Goal: Information Seeking & Learning: Compare options

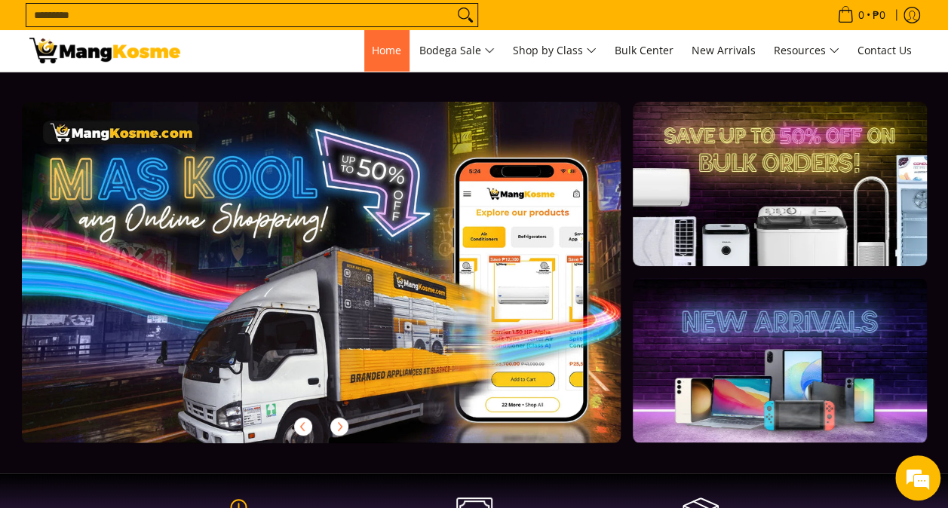
click at [380, 53] on span "Home" at bounding box center [386, 50] width 29 height 14
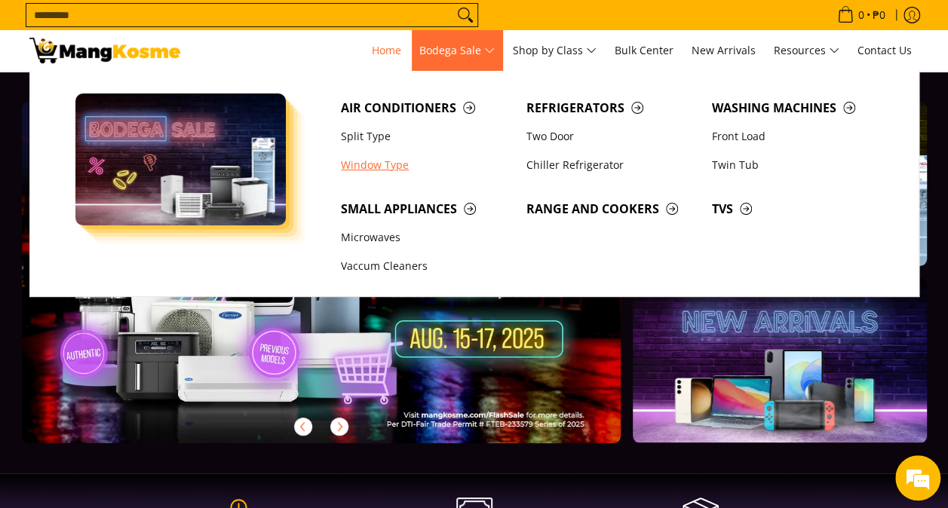
click at [376, 159] on link "Window Type" at bounding box center [425, 165] width 185 height 29
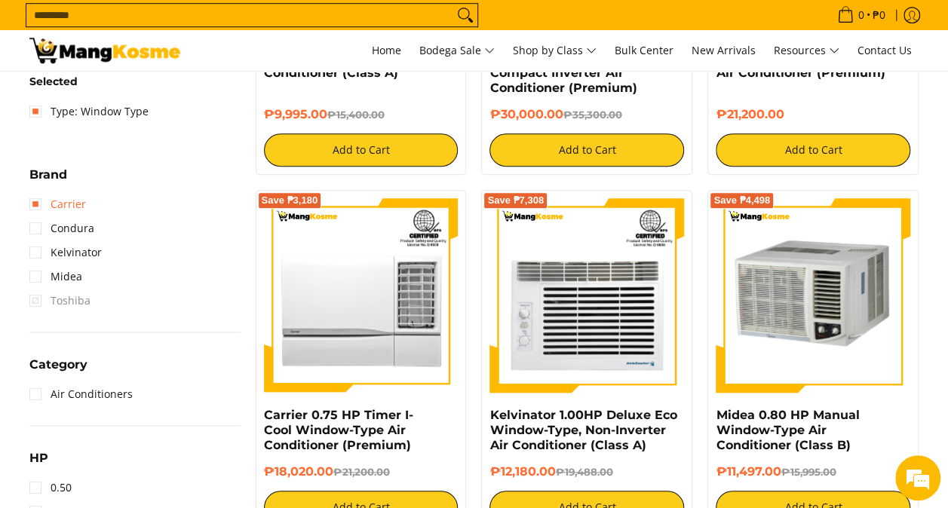
scroll to position [603, 0]
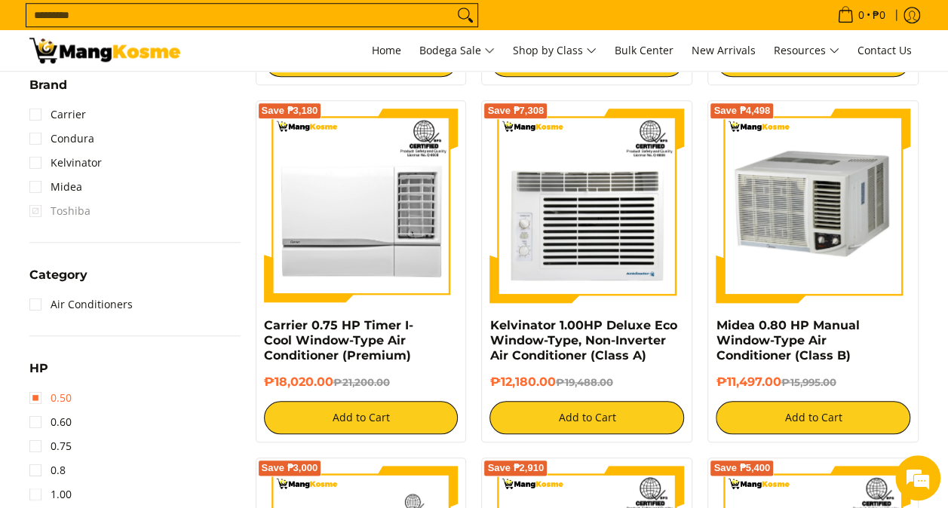
click at [34, 397] on link "0.50" at bounding box center [50, 398] width 42 height 24
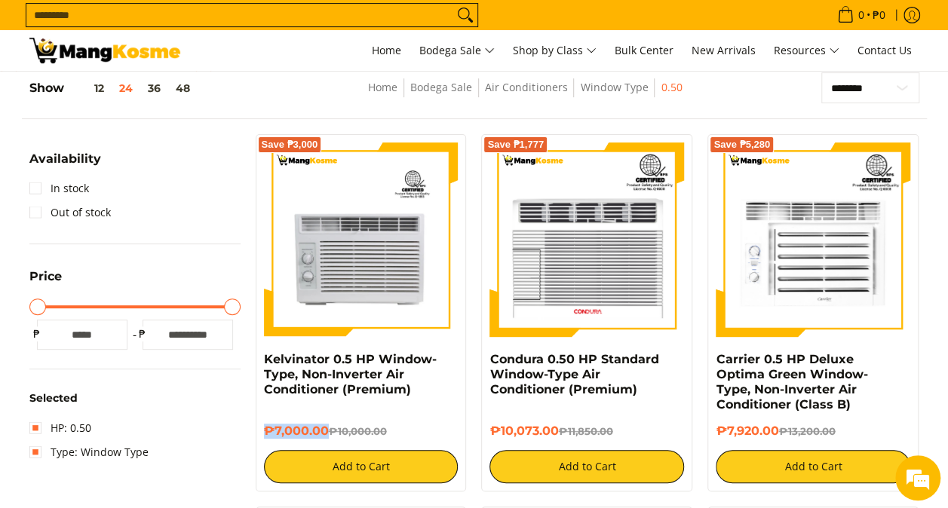
drag, startPoint x: 325, startPoint y: 434, endPoint x: 258, endPoint y: 431, distance: 67.1
click at [258, 431] on div "Save ₱3,000 Kelvinator 0.5 HP Window-Type, Non-Inverter Air Conditioner (Premiu…" at bounding box center [361, 312] width 211 height 357
copy h6 "₱7,000.00"
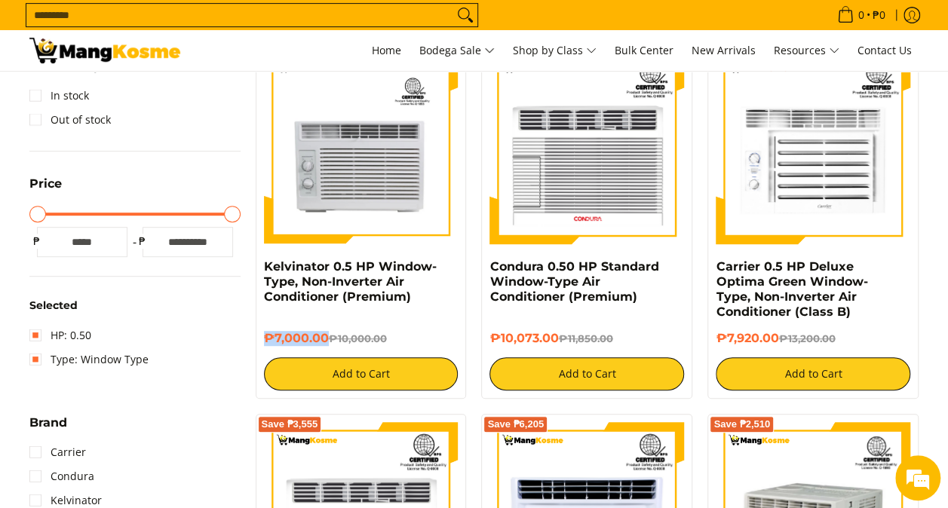
scroll to position [272, 0]
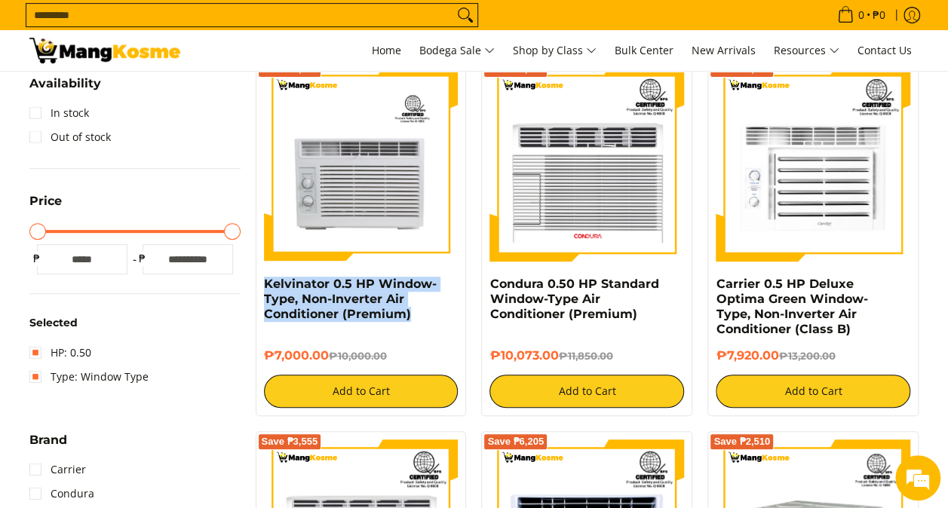
drag, startPoint x: 412, startPoint y: 315, endPoint x: 248, endPoint y: 284, distance: 166.5
click at [248, 284] on div "Save ₱3,000 Kelvinator 0.5 HP Window-Type, Non-Inverter Air Conditioner (Premiu…" at bounding box center [361, 237] width 226 height 357
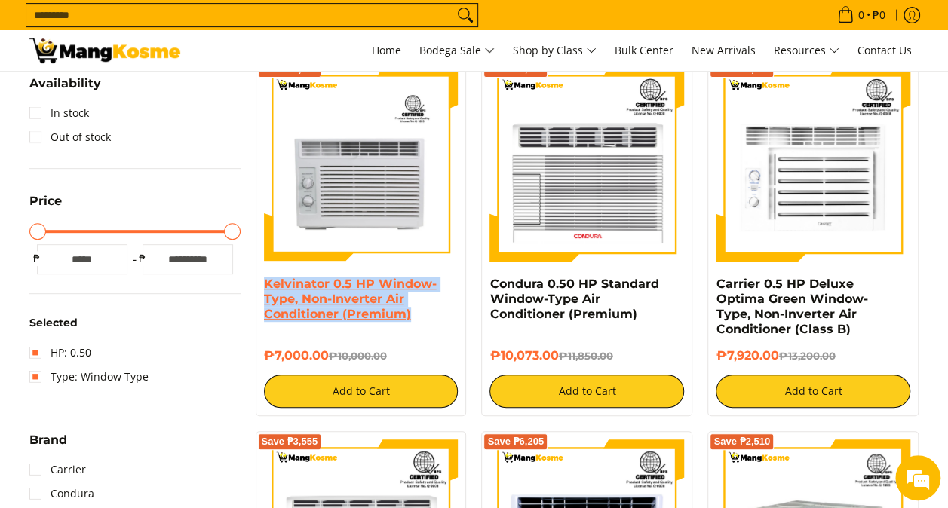
copy link "Kelvinator 0.5 HP Window-Type, Non-Inverter Air Conditioner (Premium)"
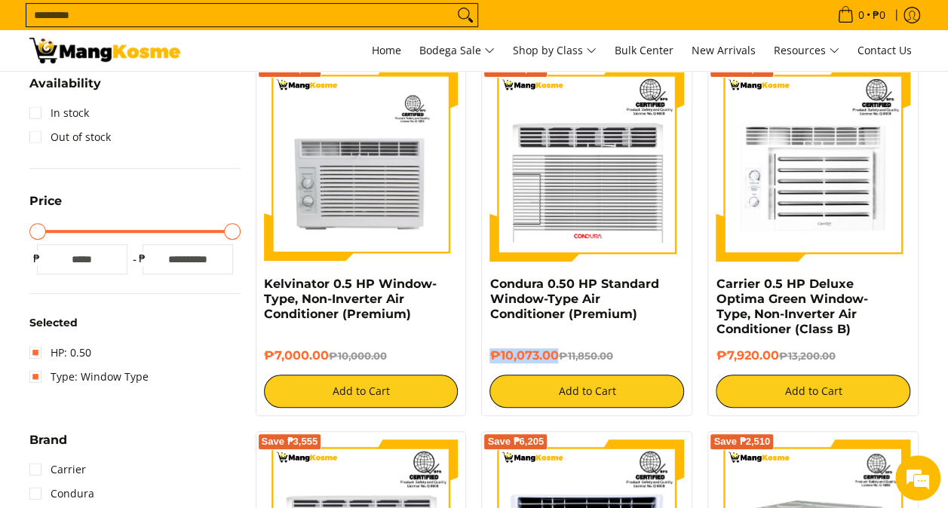
drag, startPoint x: 556, startPoint y: 357, endPoint x: 492, endPoint y: 356, distance: 64.8
click at [492, 356] on h6 "₱10,073.00 ₱11,850.00" at bounding box center [586, 355] width 195 height 15
copy h6 "₱10,073.00"
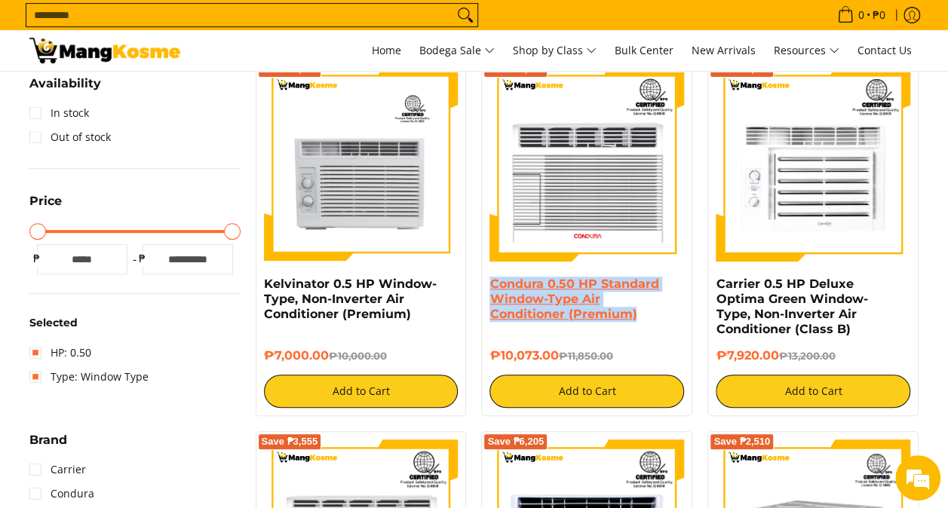
drag, startPoint x: 639, startPoint y: 317, endPoint x: 490, endPoint y: 282, distance: 153.3
click at [490, 282] on h4 "Condura 0.50 HP Standard Window-Type Air Conditioner (Premium)" at bounding box center [586, 299] width 195 height 45
copy link "Condura 0.50 HP Standard Window-Type Air Conditioner (Premium)"
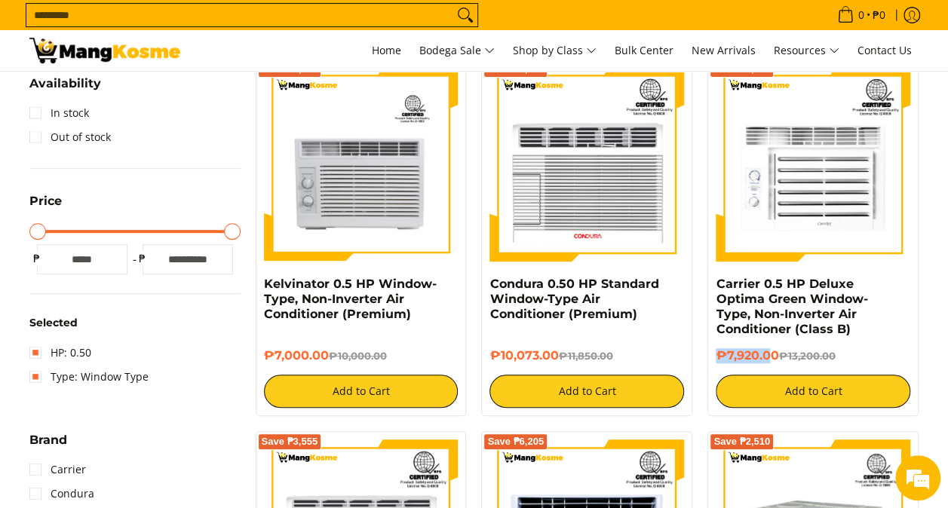
drag, startPoint x: 762, startPoint y: 350, endPoint x: 717, endPoint y: 353, distance: 44.6
click at [717, 353] on h6 "₱7,920.00 ₱13,200.00" at bounding box center [813, 355] width 195 height 15
drag, startPoint x: 717, startPoint y: 353, endPoint x: 774, endPoint y: 354, distance: 56.6
click at [773, 354] on h6 "₱7,920.00 ₱13,200.00" at bounding box center [813, 355] width 195 height 15
drag, startPoint x: 764, startPoint y: 350, endPoint x: 709, endPoint y: 353, distance: 55.1
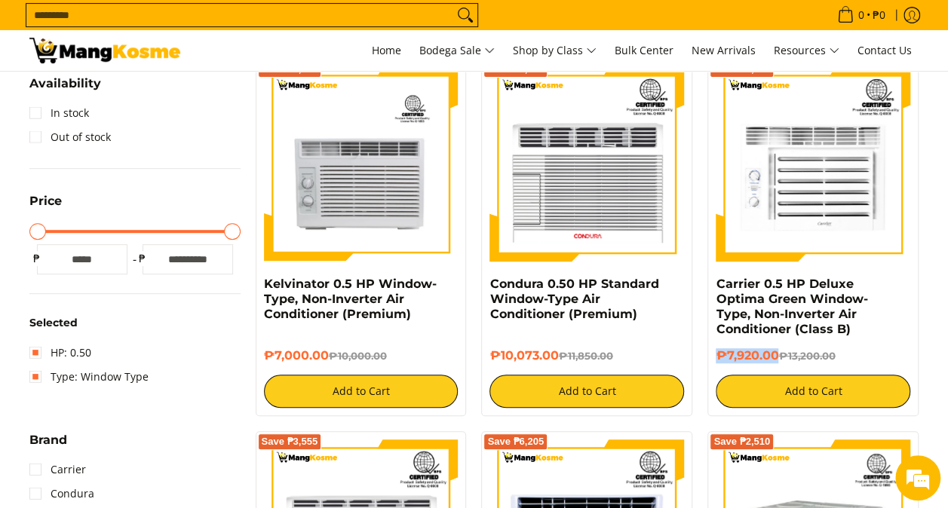
click at [709, 353] on div "Save ₱5,280 Carrier 0.5 HP Deluxe Optima Green Window-Type, Non-Inverter Air Co…" at bounding box center [812, 237] width 211 height 357
copy h6 "₱7,920.00"
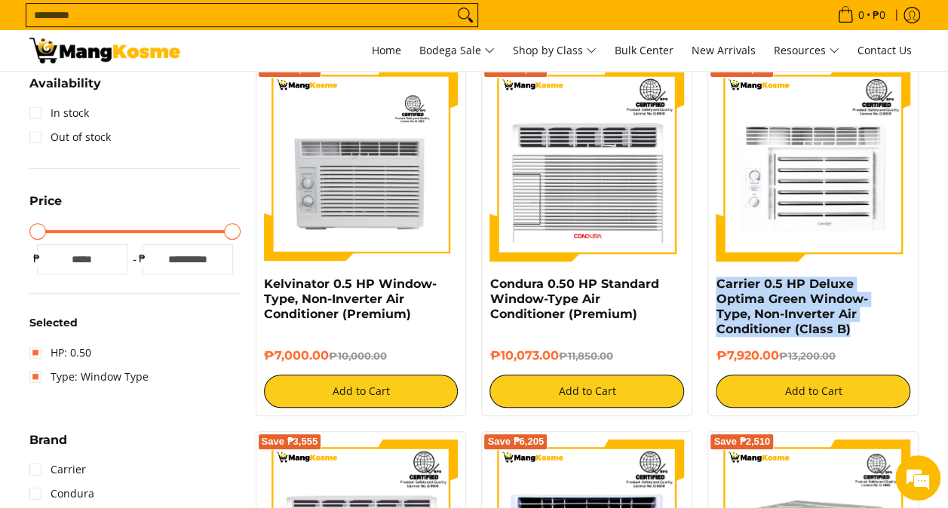
drag, startPoint x: 850, startPoint y: 329, endPoint x: 710, endPoint y: 288, distance: 145.5
click at [710, 288] on div "Save ₱5,280 Carrier 0.5 HP Deluxe Optima Green Window-Type, Non-Inverter Air Co…" at bounding box center [812, 237] width 211 height 357
copy link "Carrier 0.5 HP Deluxe Optima Green Window-Type, Non-Inverter Air Conditioner (C…"
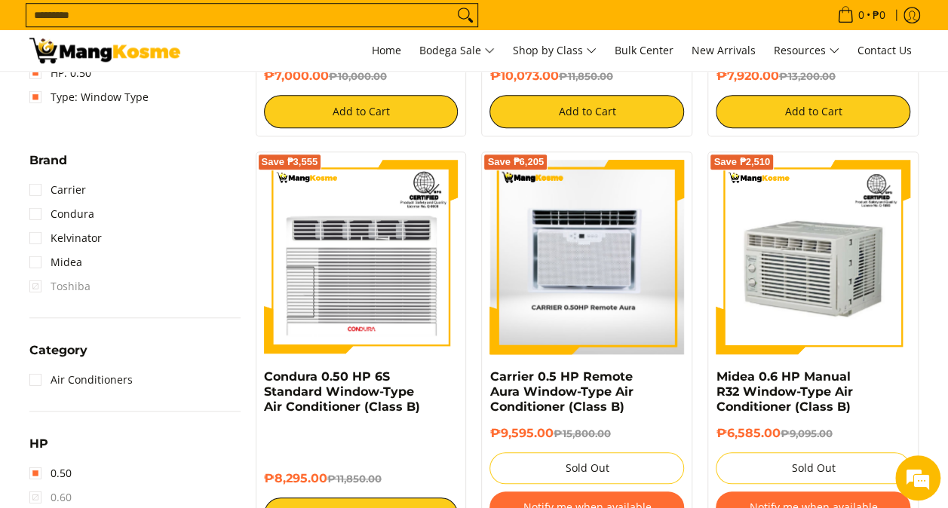
scroll to position [574, 0]
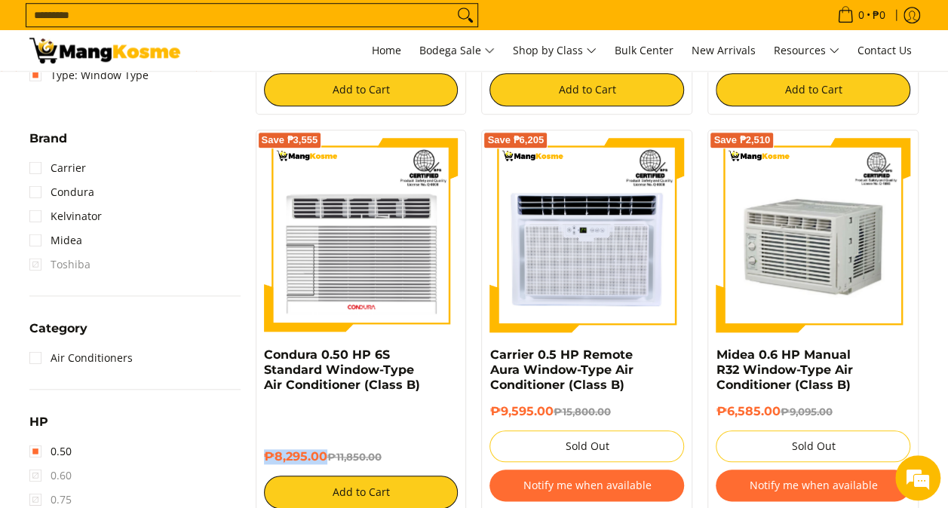
drag, startPoint x: 326, startPoint y: 454, endPoint x: 263, endPoint y: 457, distance: 63.4
click at [264, 457] on h6 "₱8,295.00 ₱11,850.00" at bounding box center [361, 456] width 195 height 15
copy h6 "₱8,295.00"
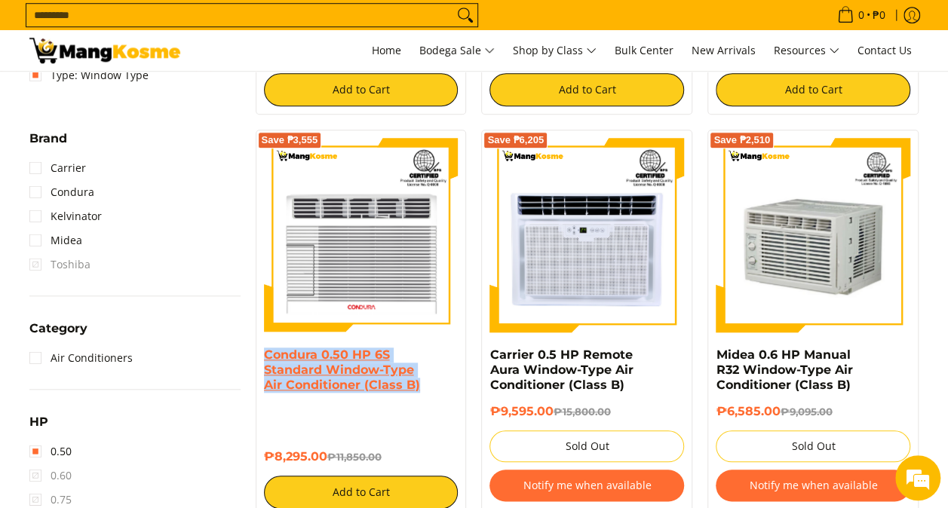
drag, startPoint x: 418, startPoint y: 389, endPoint x: 262, endPoint y: 360, distance: 157.9
click at [264, 360] on h4 "Condura 0.50 HP 6S Standard Window-Type Air Conditioner (Class B)" at bounding box center [361, 370] width 195 height 45
copy link "Condura 0.50 HP 6S Standard Window-Type Air Conditioner (Class B)"
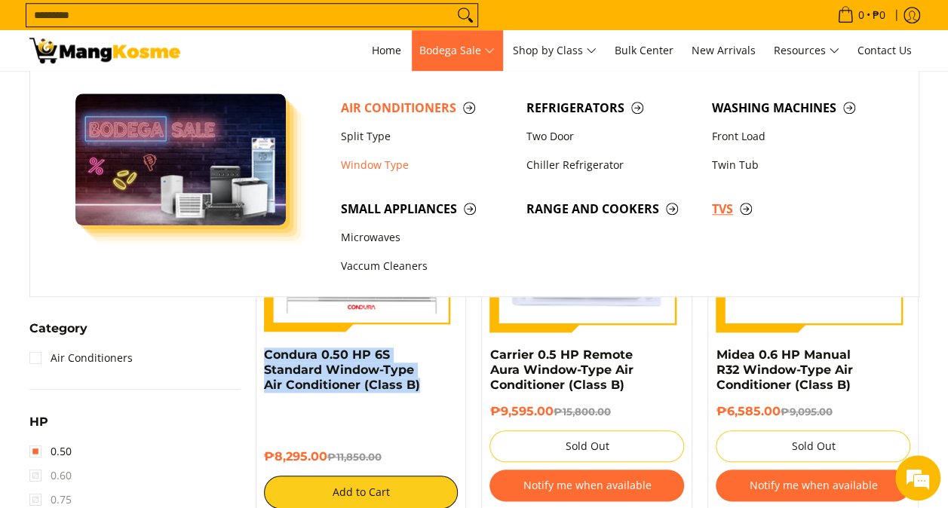
click at [722, 216] on span "TVs" at bounding box center [797, 209] width 170 height 19
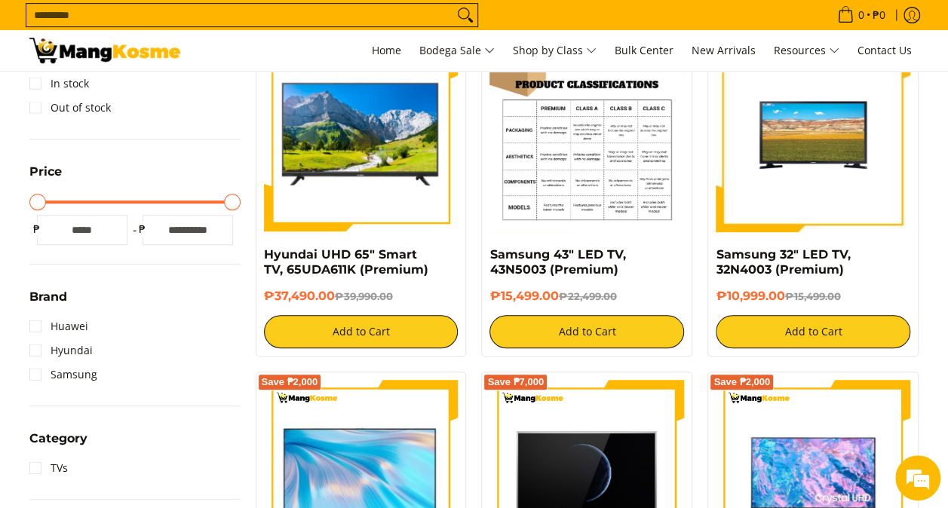
scroll to position [226, 0]
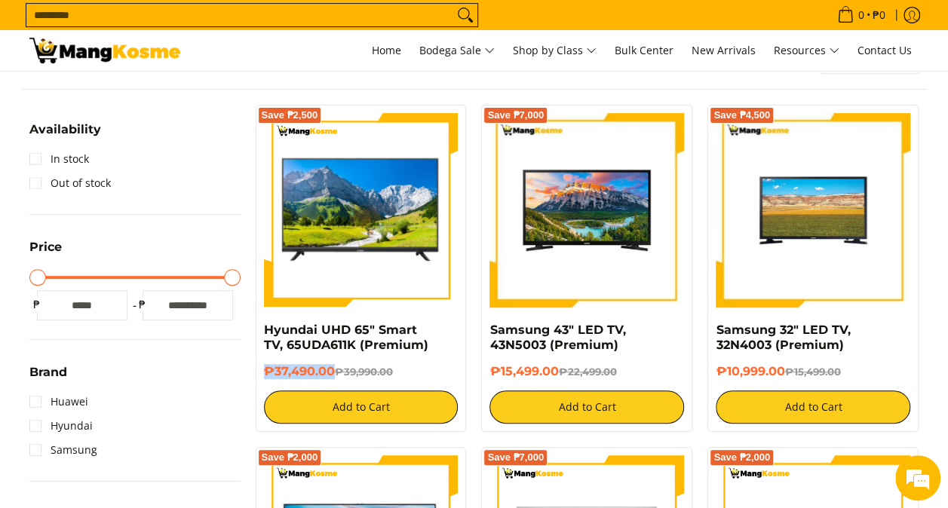
drag, startPoint x: 334, startPoint y: 369, endPoint x: 264, endPoint y: 372, distance: 70.2
click at [264, 372] on h6 "₱37,490.00 ₱39,990.00" at bounding box center [361, 371] width 195 height 15
copy h6 "₱37,490.00"
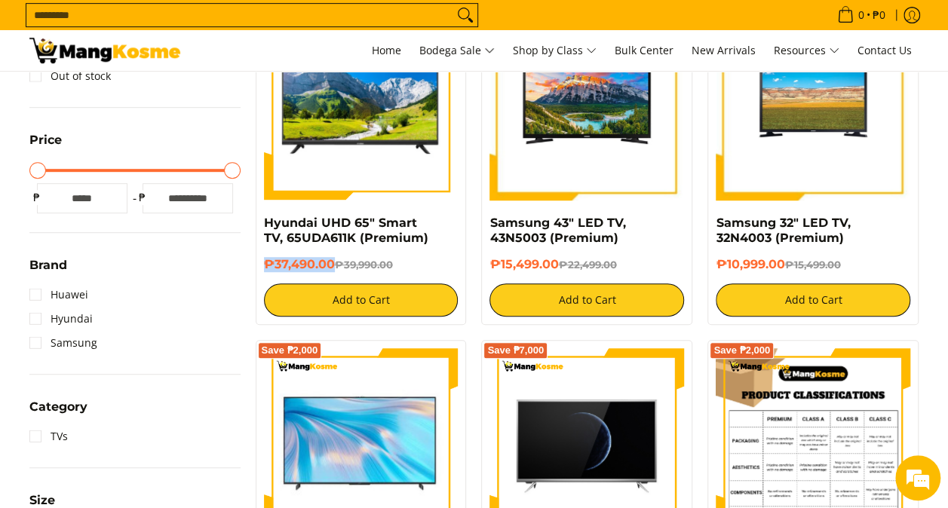
scroll to position [302, 0]
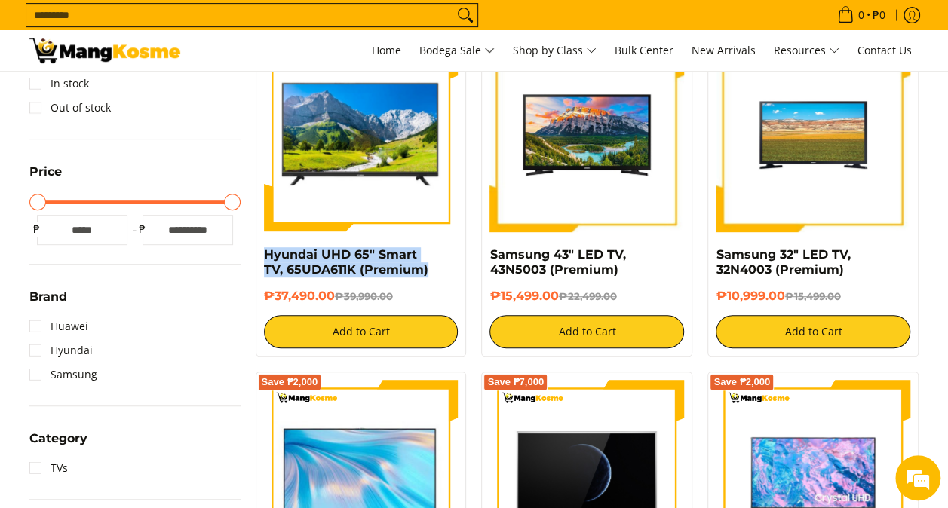
drag, startPoint x: 385, startPoint y: 267, endPoint x: 257, endPoint y: 261, distance: 128.3
click at [257, 261] on div "Save ₱2,500 Hyundai UHD 65" Smart TV, 65UDA611K (Premium) ₱37,490.00 ₱39,990.00…" at bounding box center [361, 192] width 211 height 327
copy link "Hyundai UHD 65" Smart TV, 65UDA611K (Premium)"
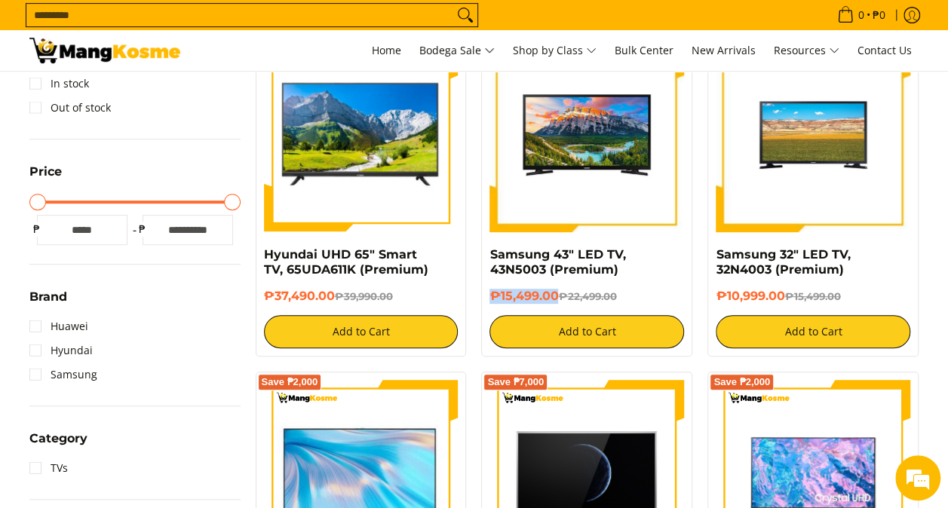
drag, startPoint x: 558, startPoint y: 297, endPoint x: 483, endPoint y: 294, distance: 74.7
click at [483, 294] on div "Save ₱7,000 Samsung 43" LED TV, 43N5003 (Premium) ₱15,499.00 ₱22,499.00 Add to …" at bounding box center [586, 192] width 211 height 327
copy h6 "₱15,499.00"
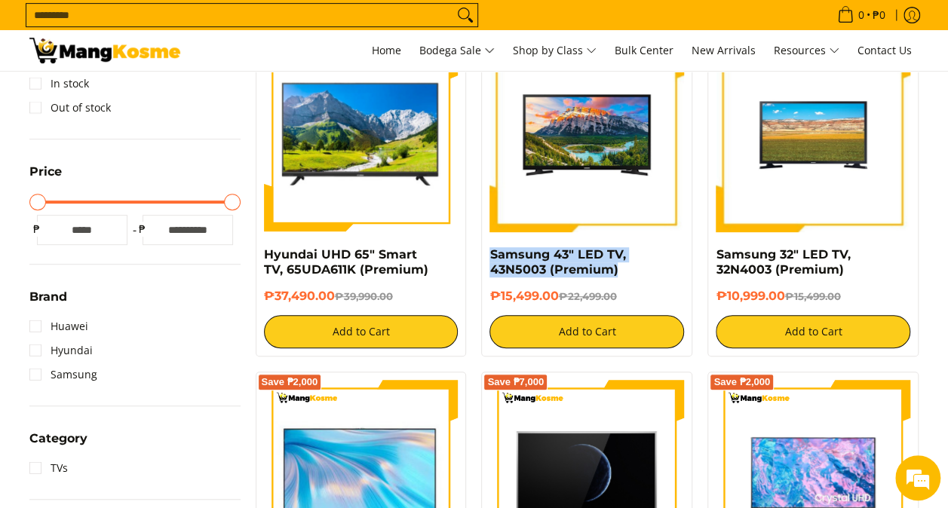
drag, startPoint x: 603, startPoint y: 268, endPoint x: 479, endPoint y: 253, distance: 125.3
click at [479, 253] on div "Save ₱7,000 Samsung 43" LED TV, 43N5003 (Premium) ₱15,499.00 ₱22,499.00 Add to …" at bounding box center [587, 192] width 226 height 327
copy link "Samsung 43" LED TV, 43N5003 (Premium)"
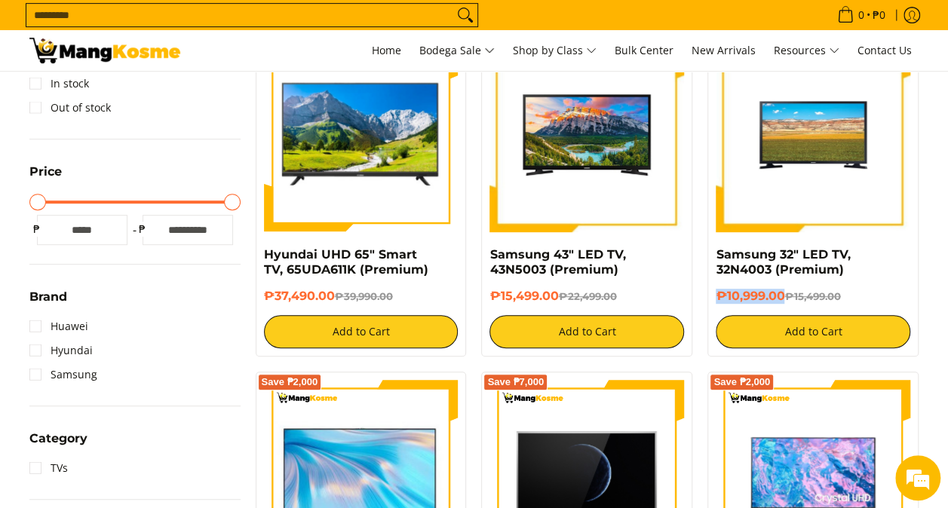
drag, startPoint x: 783, startPoint y: 295, endPoint x: 714, endPoint y: 302, distance: 69.7
click at [714, 302] on div "Save ₱4,500 Samsung 32" LED TV, 32N4003 (Premium) ₱10,999.00 ₱15,499.00 Add to …" at bounding box center [812, 192] width 211 height 327
copy h6 "₱10,999.00"
drag, startPoint x: 843, startPoint y: 272, endPoint x: 704, endPoint y: 260, distance: 139.3
click at [704, 260] on div "Save ₱4,500 Samsung 32" LED TV, 32N4003 (Premium) ₱10,999.00 ₱15,499.00 Add to …" at bounding box center [813, 192] width 226 height 327
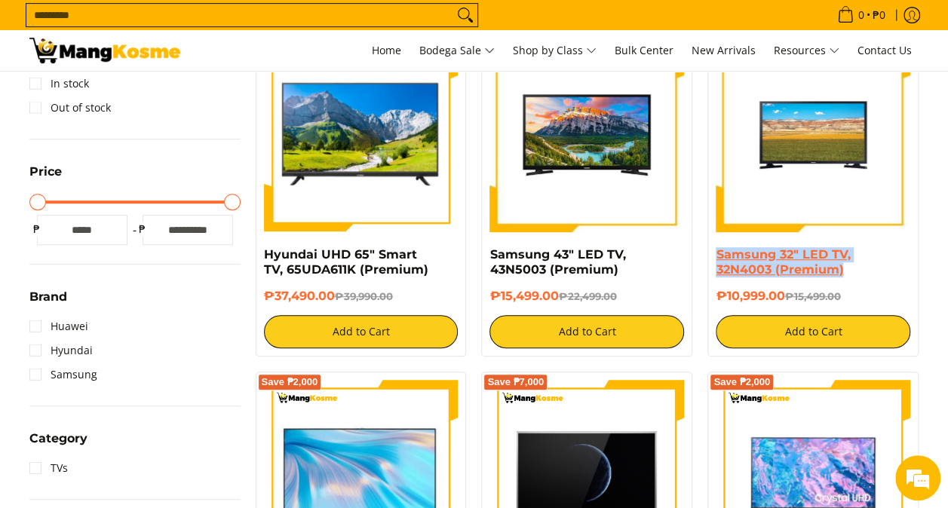
copy link "Samsung 32" LED TV, 32N4003 (Premium)"
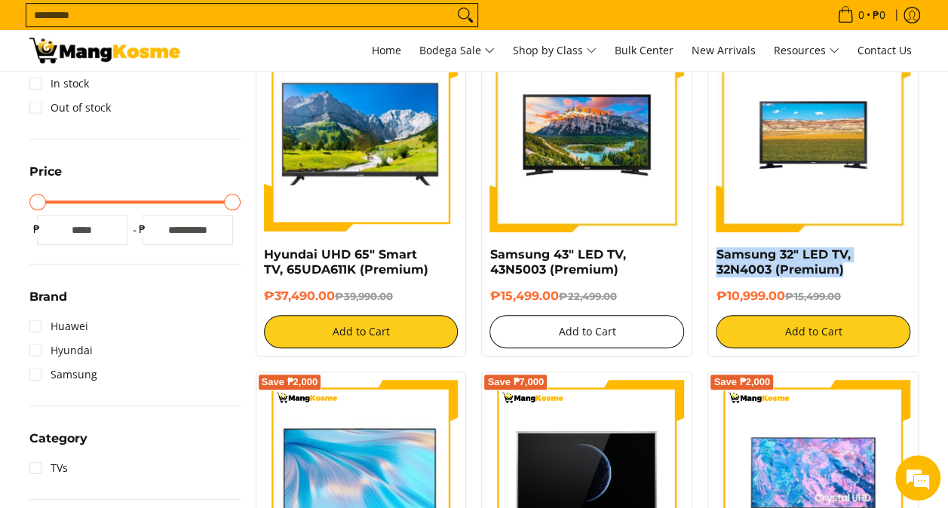
scroll to position [603, 0]
